Goal: Check status: Check status

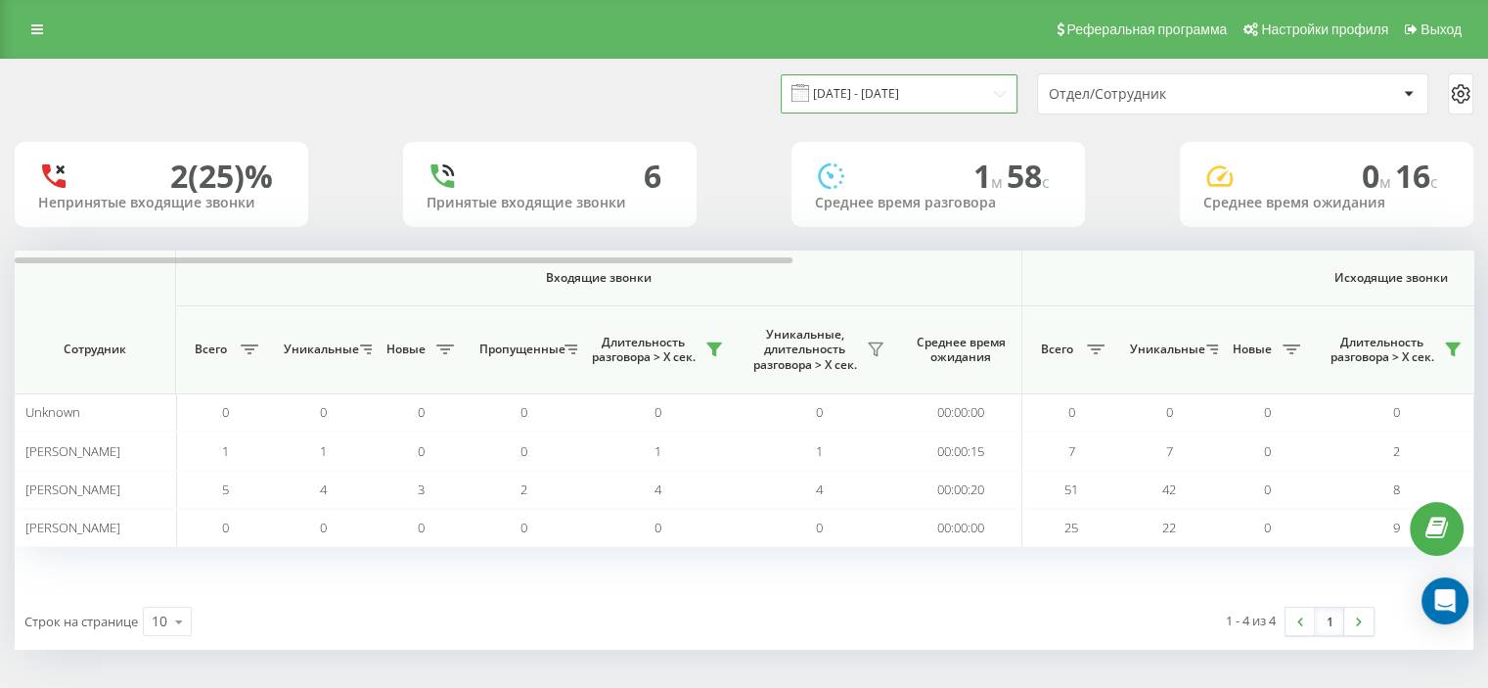
click at [914, 95] on input "[DATE] - [DATE]" at bounding box center [899, 93] width 237 height 38
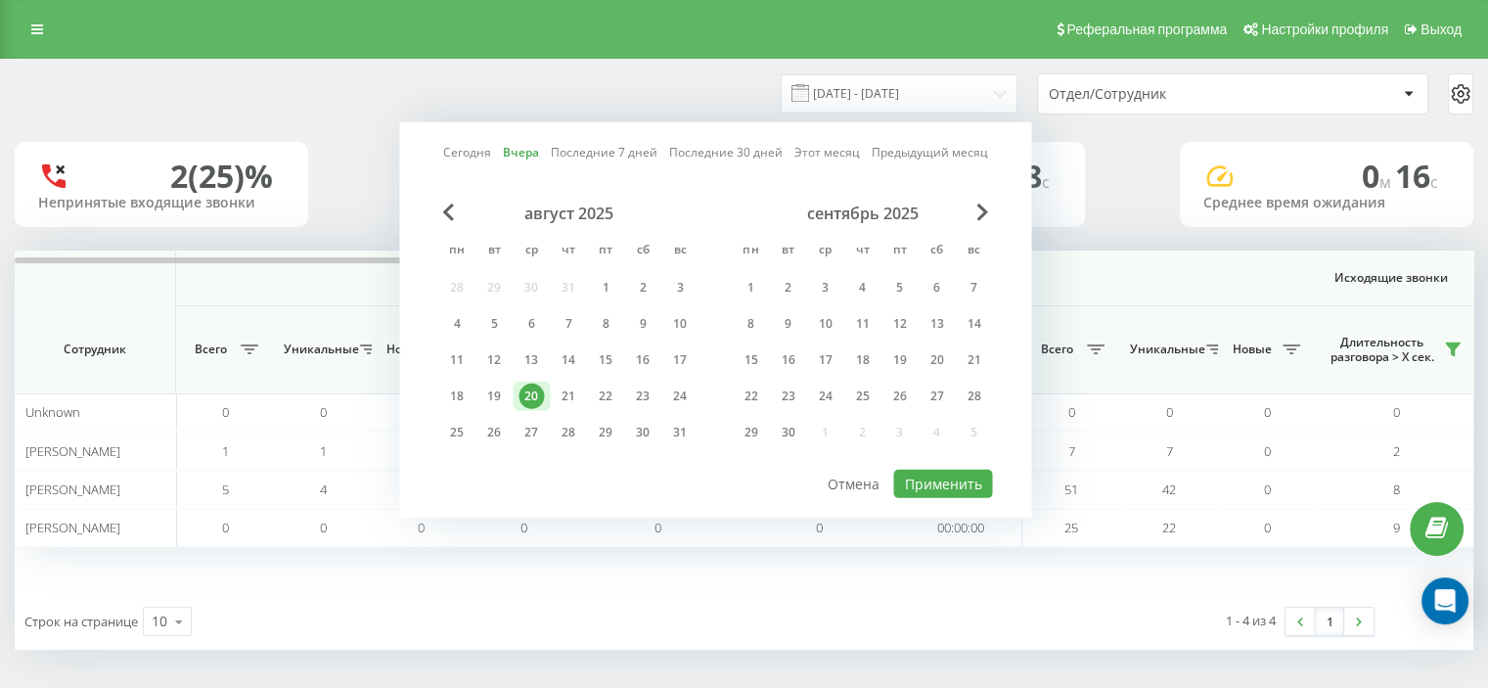
click at [524, 155] on link "Вчера" at bounding box center [521, 152] width 36 height 19
click at [928, 478] on button "Применить" at bounding box center [942, 484] width 99 height 28
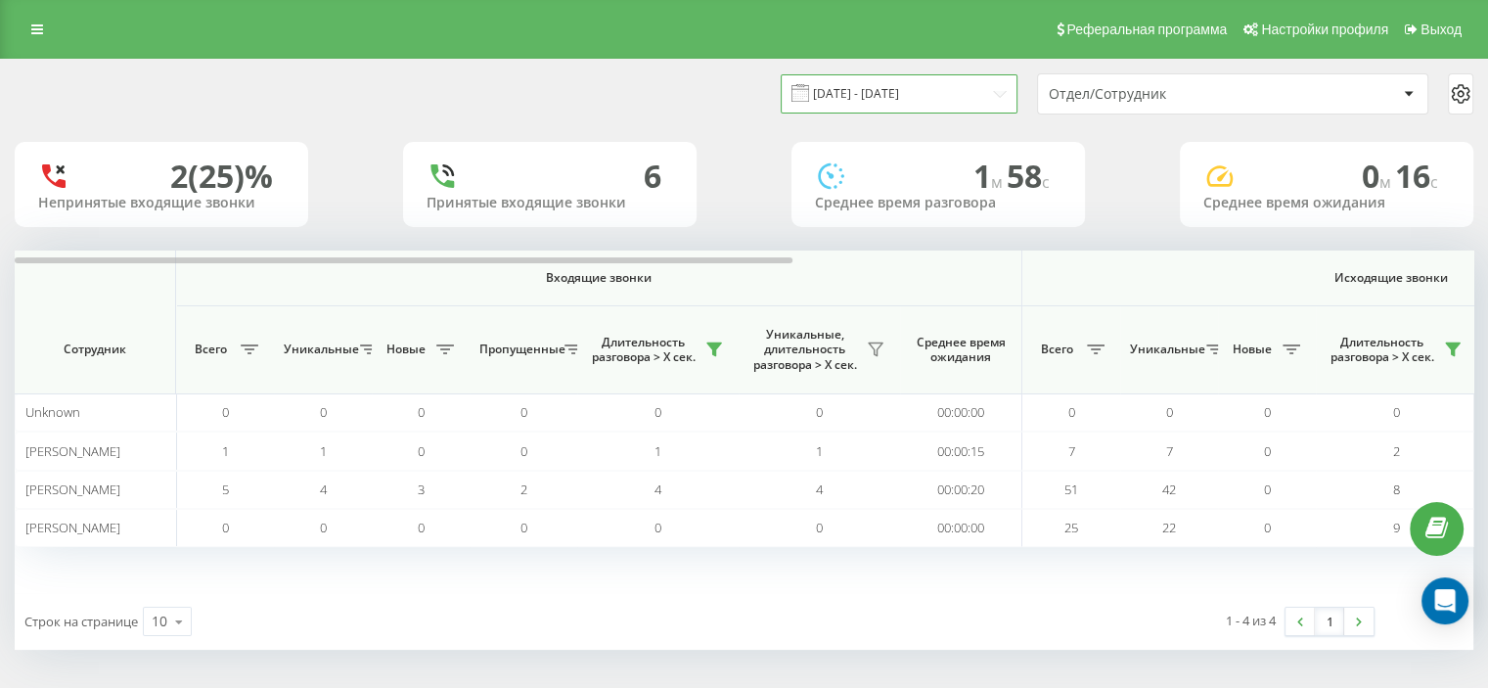
click at [856, 101] on input "[DATE] - [DATE]" at bounding box center [899, 93] width 237 height 38
click at [836, 94] on input "[DATE] - [DATE]" at bounding box center [899, 93] width 237 height 38
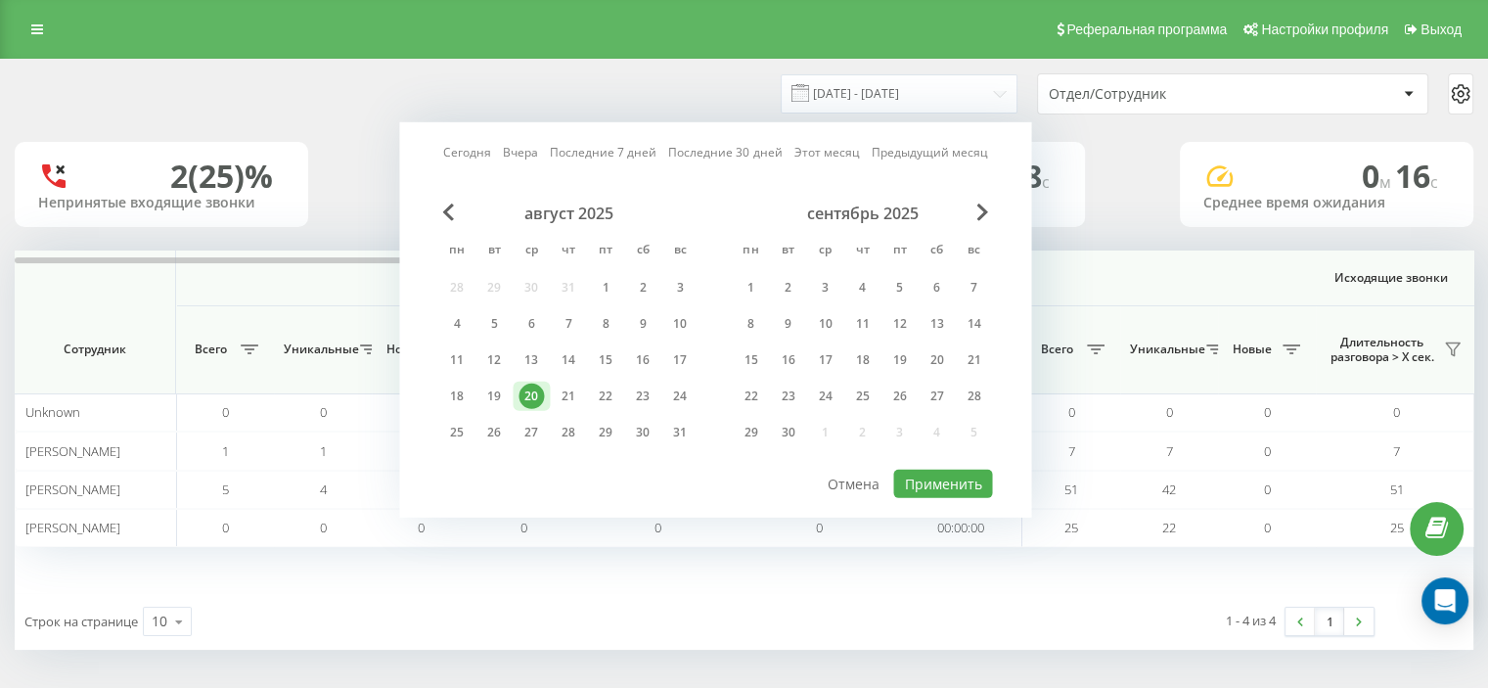
click at [525, 159] on link "Вчера" at bounding box center [520, 152] width 35 height 19
click at [941, 474] on button "Применить" at bounding box center [942, 484] width 99 height 28
type input "21.08.2025 - 21.08.2025"
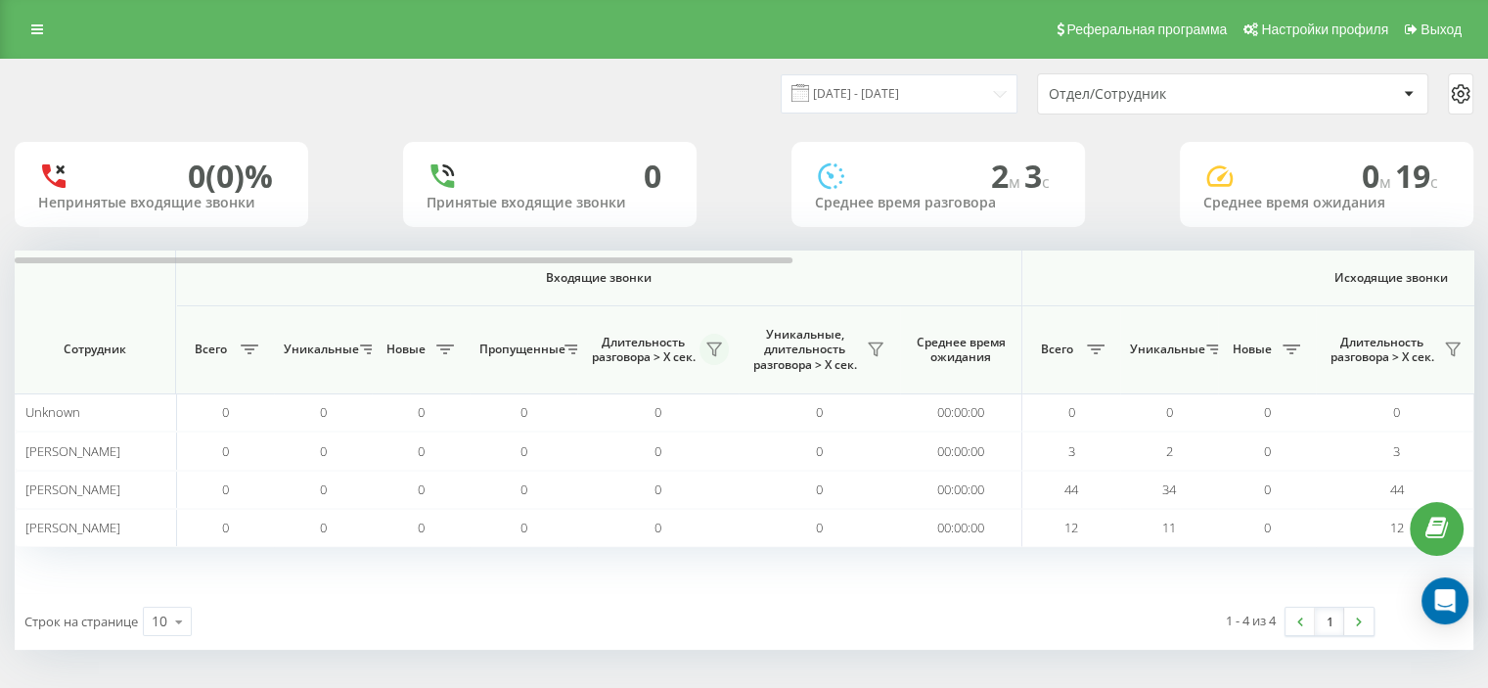
click at [712, 349] on icon at bounding box center [714, 349] width 14 height 13
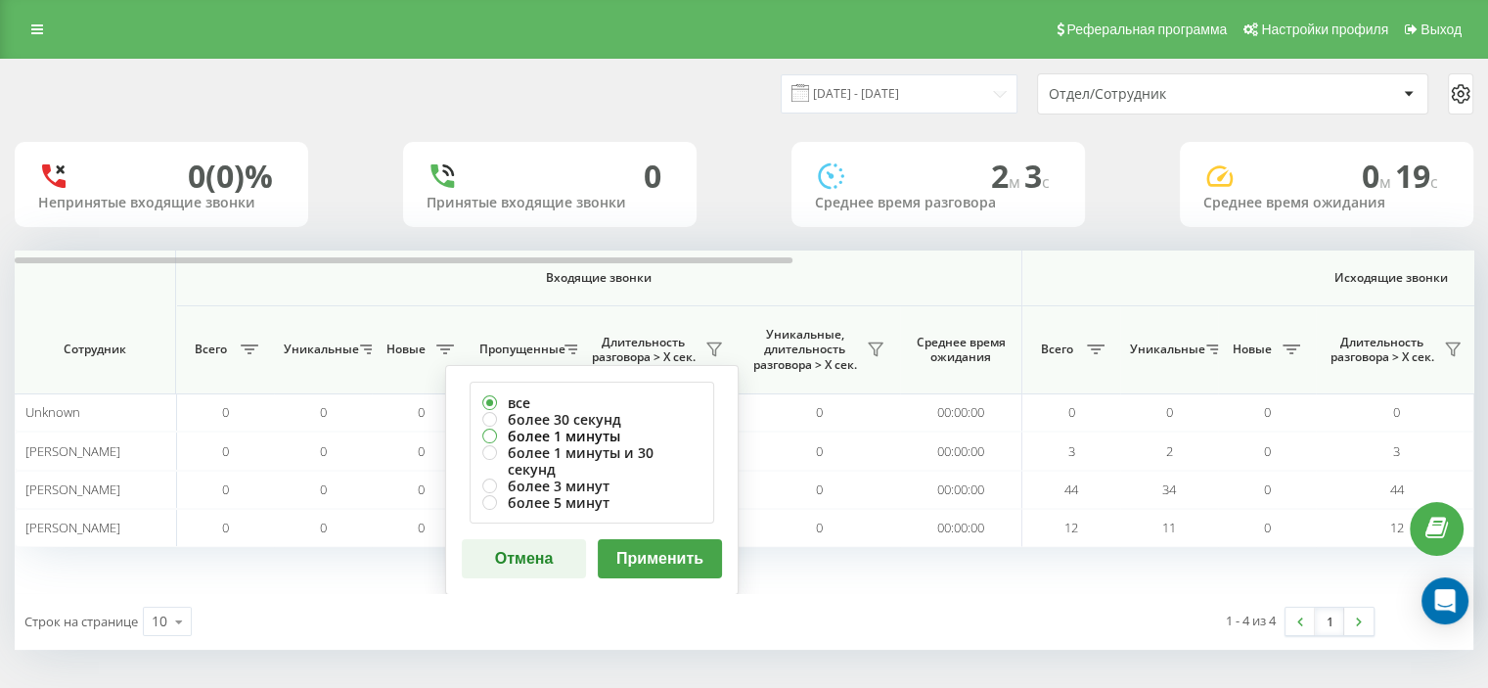
click at [585, 439] on label "более 1 минуты" at bounding box center [591, 436] width 219 height 17
radio input "true"
drag, startPoint x: 672, startPoint y: 541, endPoint x: 1044, endPoint y: 456, distance: 381.4
click at [674, 540] on button "Применить" at bounding box center [660, 558] width 124 height 39
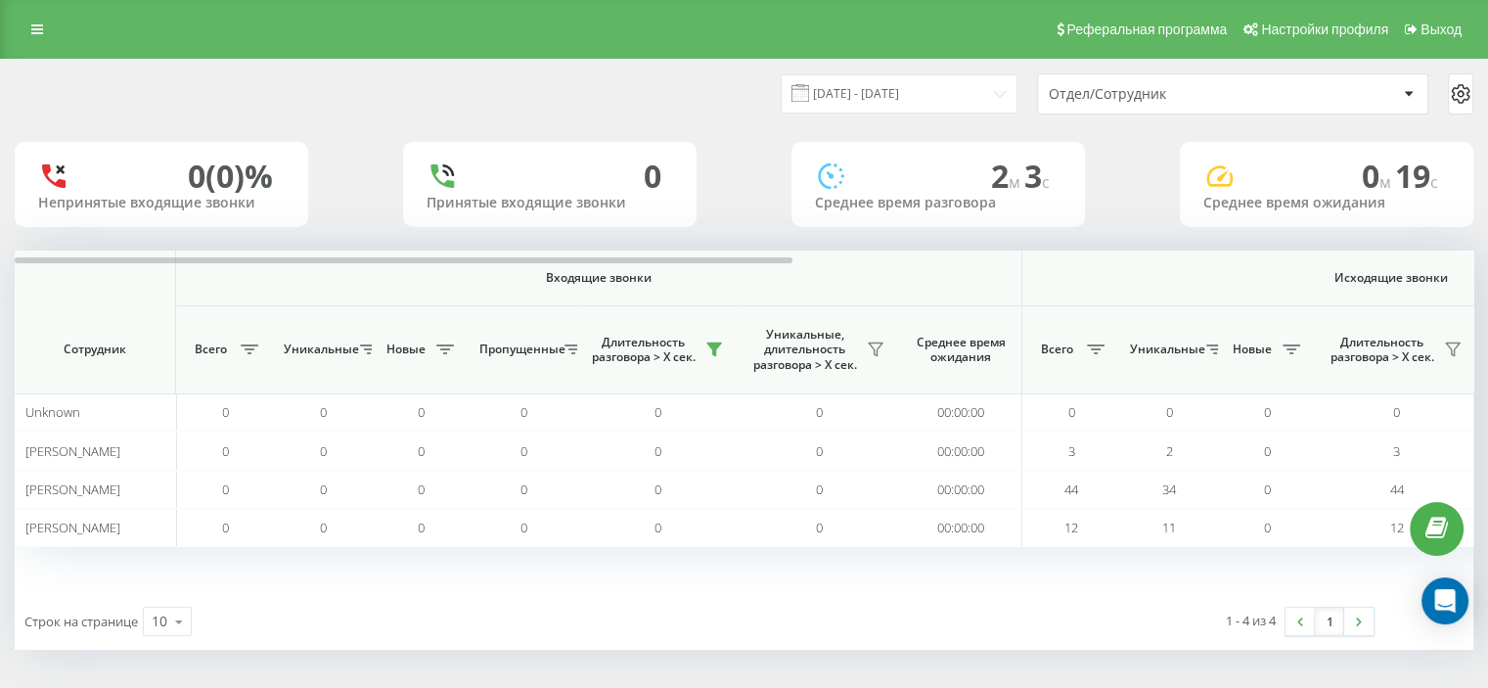
click at [1451, 347] on icon at bounding box center [1453, 349] width 14 height 13
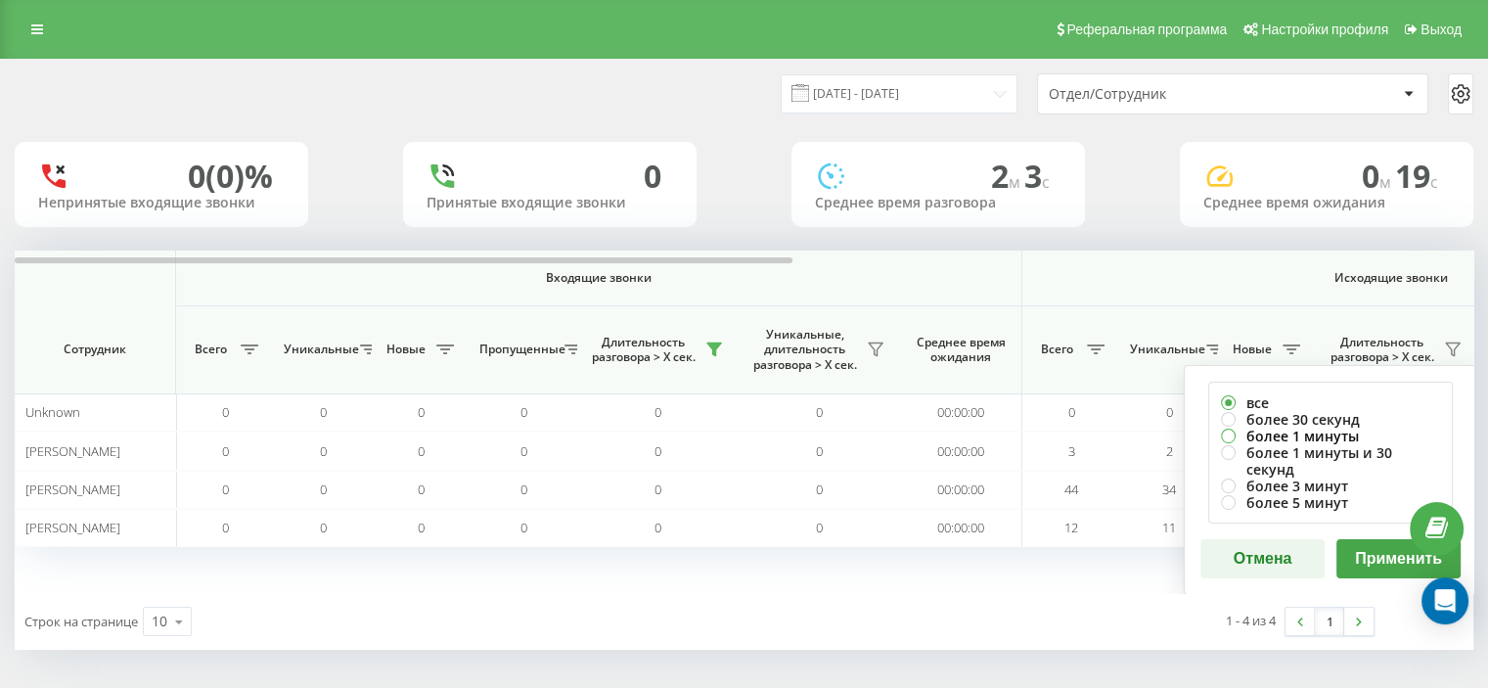
click at [1299, 433] on label "более 1 минуты" at bounding box center [1330, 436] width 219 height 17
radio input "true"
click at [1382, 539] on button "Применить" at bounding box center [1398, 558] width 124 height 39
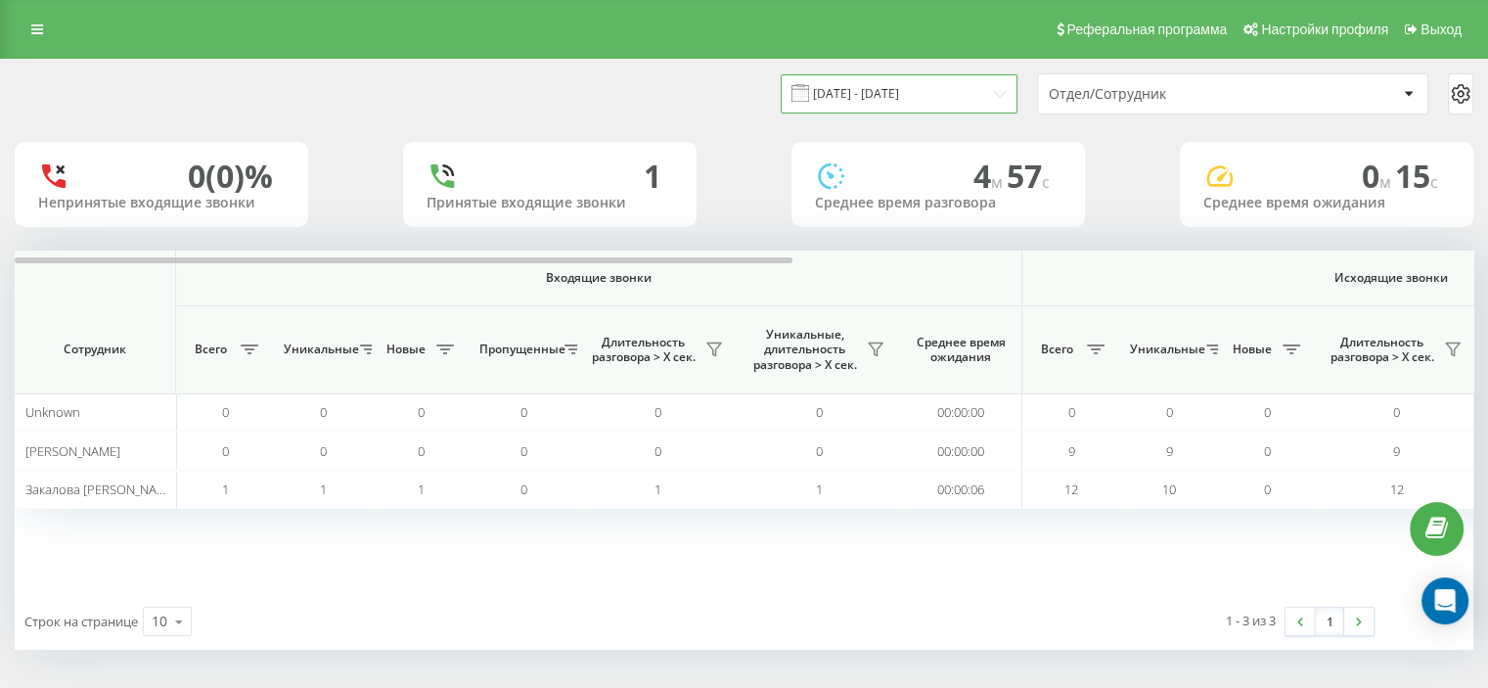
click at [842, 99] on input "[DATE] - [DATE]" at bounding box center [899, 93] width 237 height 38
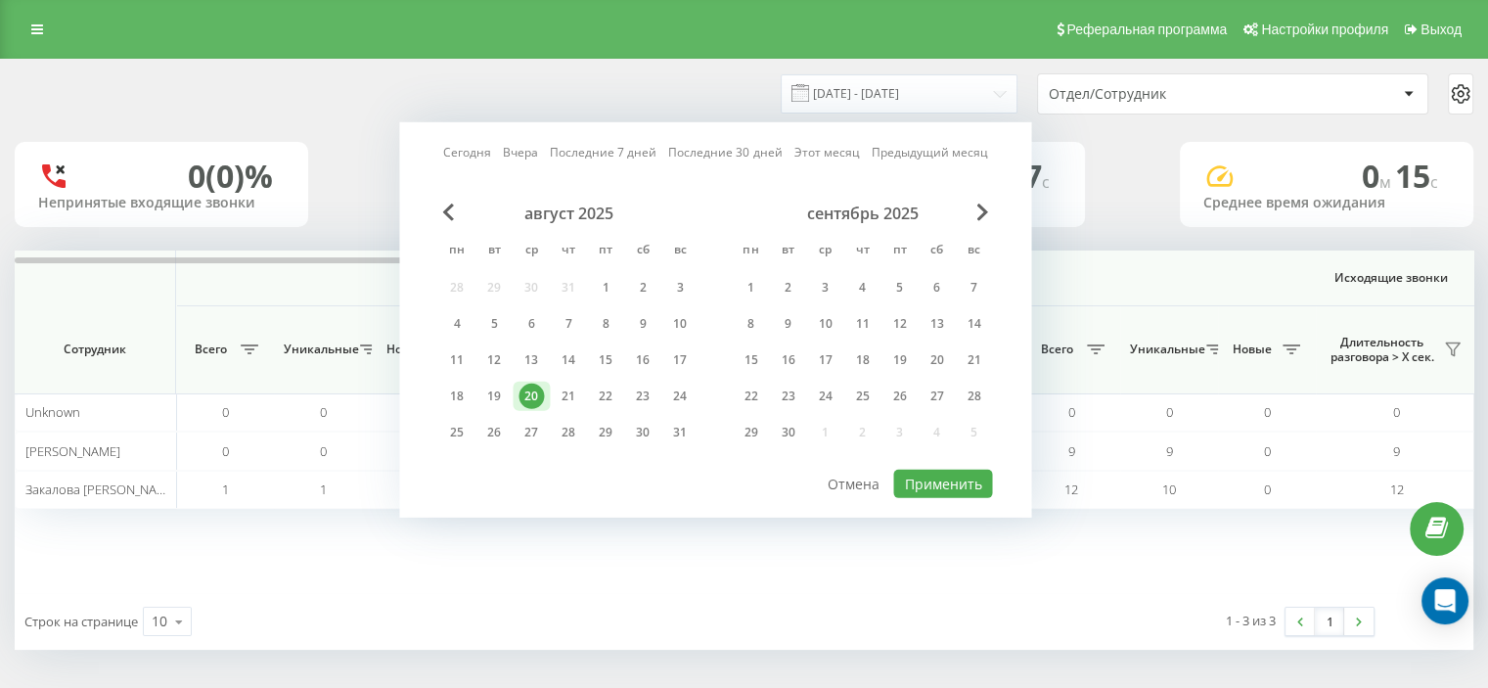
click at [518, 156] on link "Вчера" at bounding box center [520, 152] width 35 height 19
click at [924, 471] on button "Применить" at bounding box center [942, 484] width 99 height 28
type input "21.08.2025 - 21.08.2025"
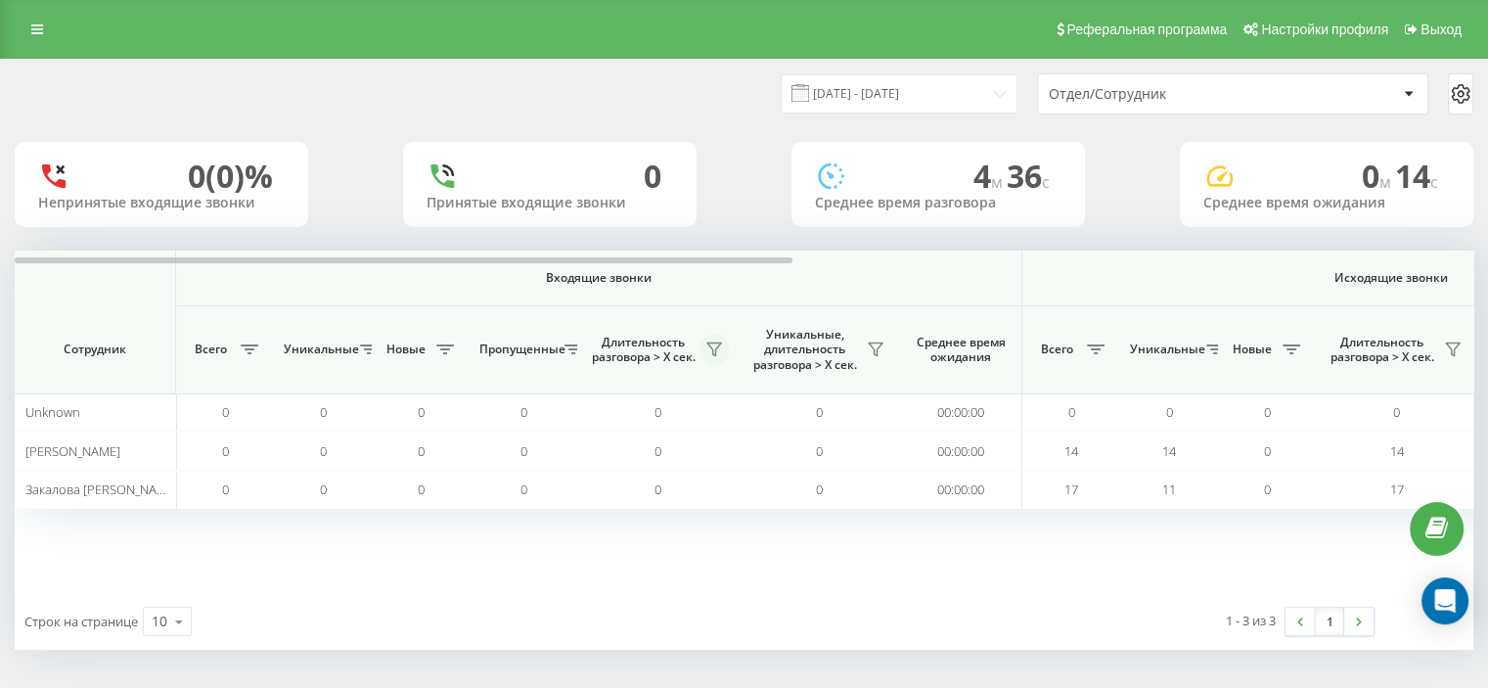
click at [707, 362] on button at bounding box center [713, 349] width 29 height 31
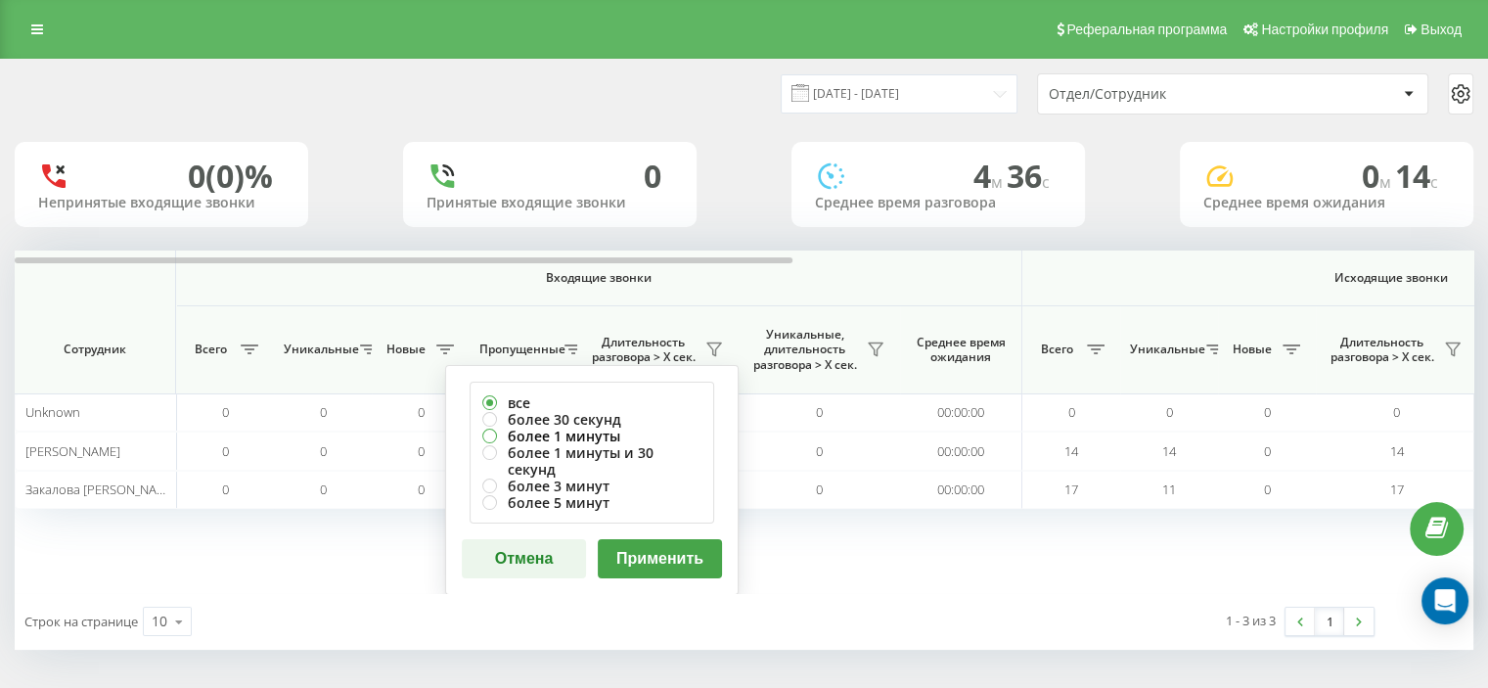
click at [562, 431] on label "более 1 минуты" at bounding box center [591, 436] width 219 height 17
radio input "true"
click at [667, 539] on button "Применить" at bounding box center [660, 558] width 124 height 39
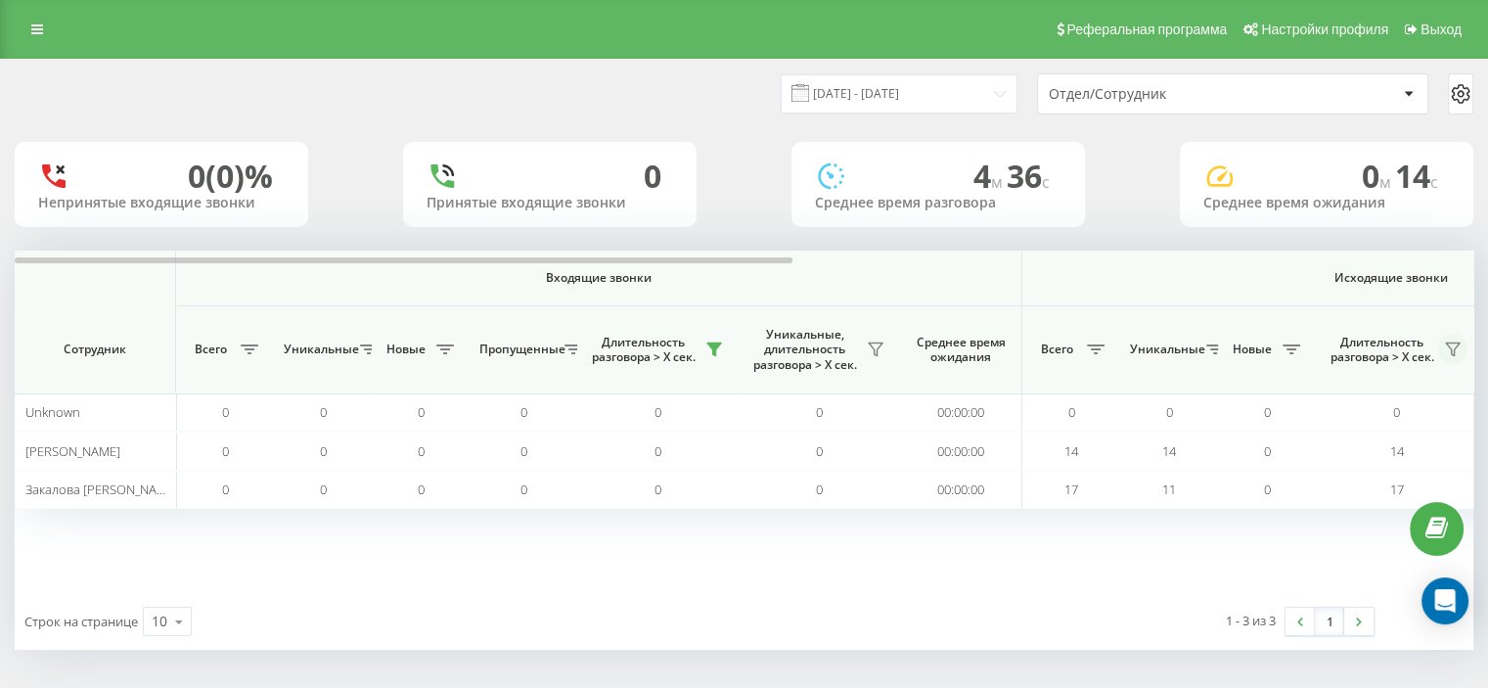
click at [1454, 343] on icon at bounding box center [1453, 349] width 14 height 13
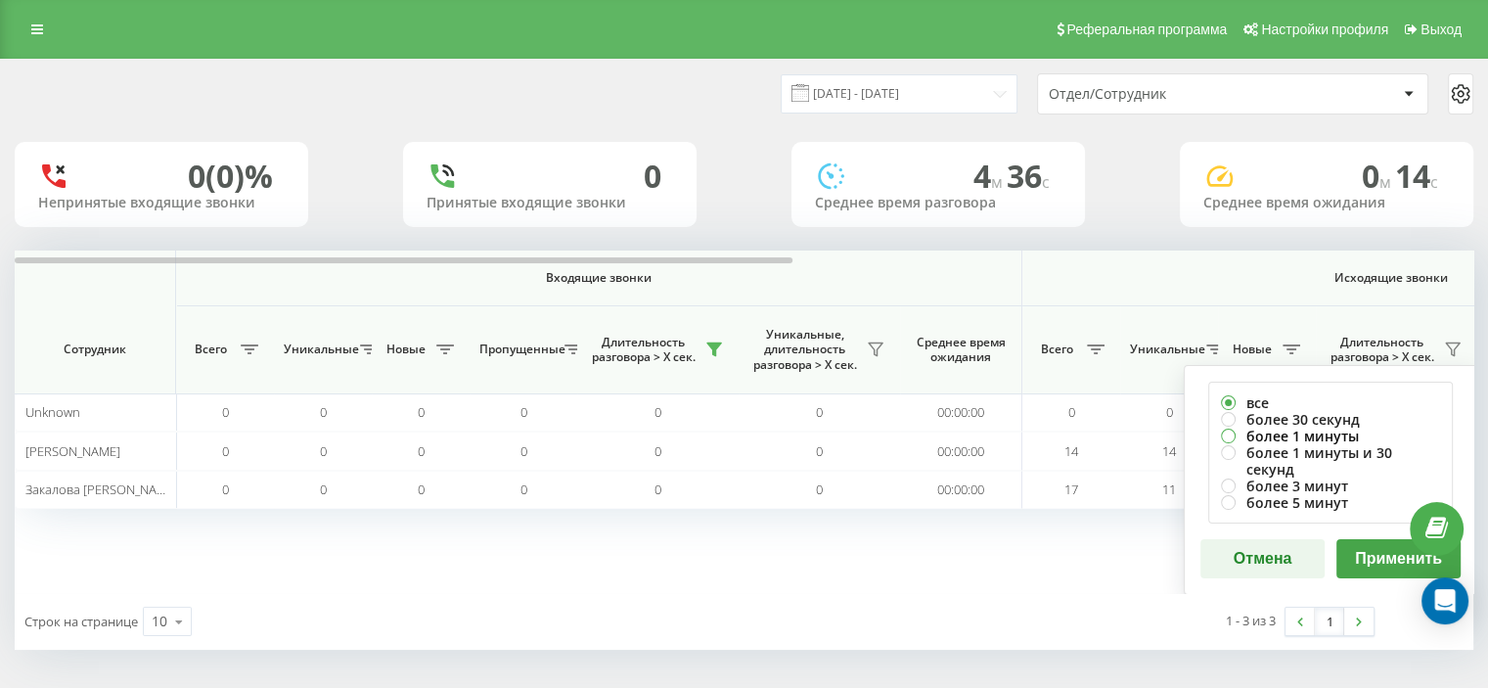
click at [1337, 430] on label "более 1 минуты" at bounding box center [1330, 436] width 219 height 17
radio input "true"
click at [1378, 543] on button "Применить" at bounding box center [1398, 558] width 124 height 39
